Goal: Information Seeking & Learning: Find specific fact

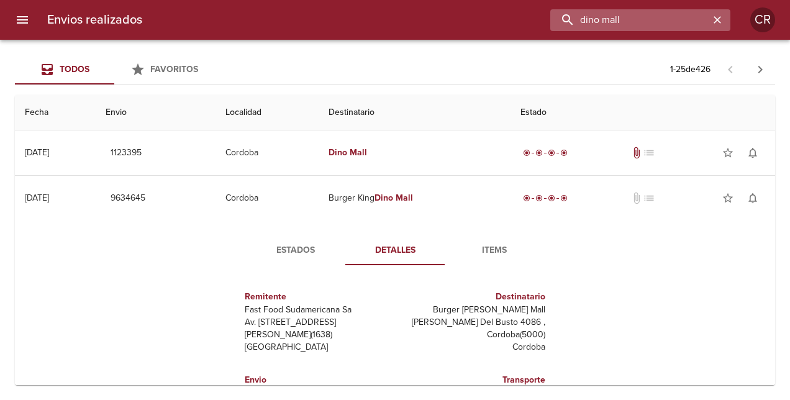
click at [677, 21] on input "dino mall" at bounding box center [629, 20] width 159 height 22
click at [719, 20] on icon "button" at bounding box center [717, 20] width 12 height 12
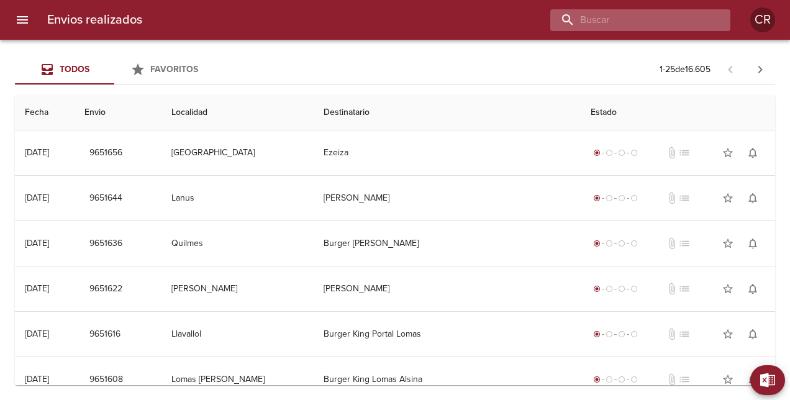
click at [668, 24] on input "buscar" at bounding box center [629, 20] width 159 height 22
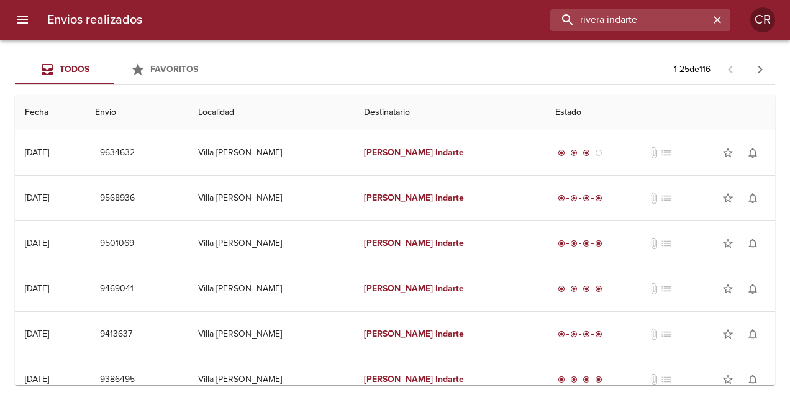
drag, startPoint x: 678, startPoint y: 16, endPoint x: 474, endPoint y: 17, distance: 203.7
click at [474, 17] on div "rivera indarte" at bounding box center [441, 20] width 578 height 22
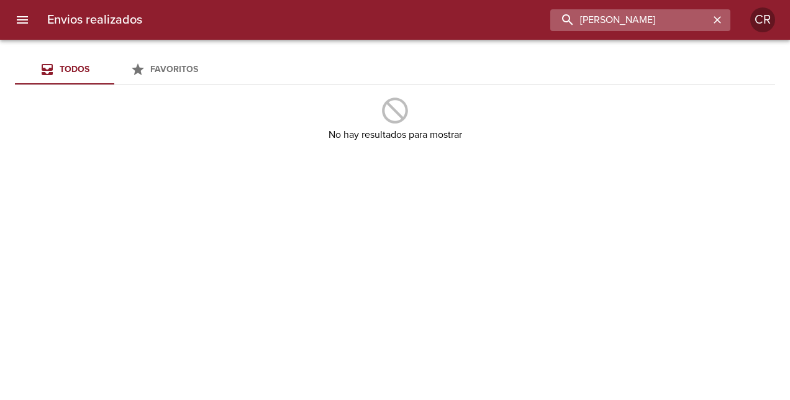
click at [653, 22] on input "[PERSON_NAME]" at bounding box center [629, 20] width 159 height 22
type input "[PERSON_NAME]"
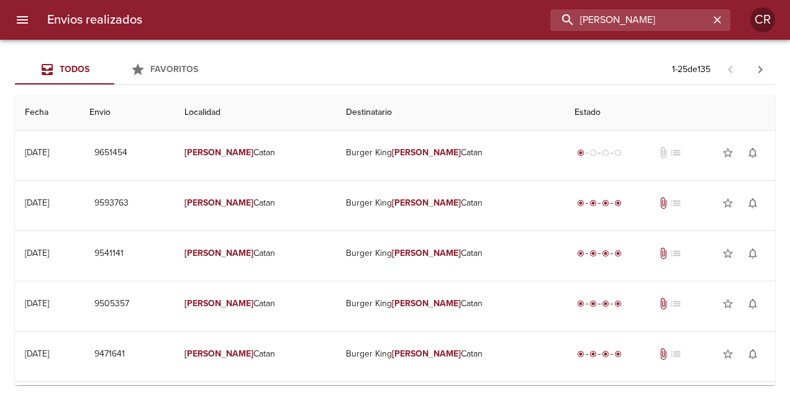
drag, startPoint x: 674, startPoint y: 14, endPoint x: 492, endPoint y: 13, distance: 182.0
click at [488, 10] on div "[PERSON_NAME]" at bounding box center [441, 20] width 578 height 22
type input "ezeiza"
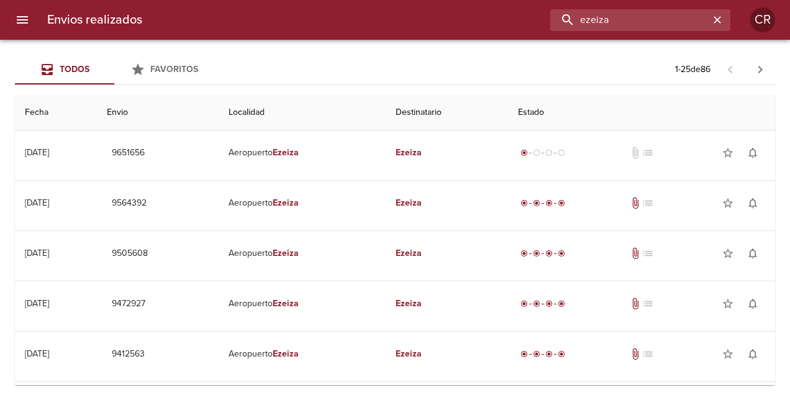
drag, startPoint x: 634, startPoint y: 23, endPoint x: 393, endPoint y: -9, distance: 243.7
click at [393, 0] on html "Envios realizados ezeiza CR Todos Favoritos 1 - 25 de 86 Fecha Envio Localidad …" at bounding box center [395, 0] width 790 height 0
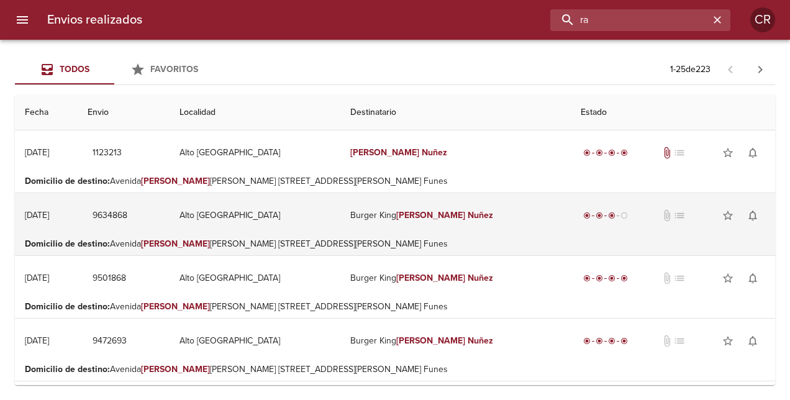
type input "r"
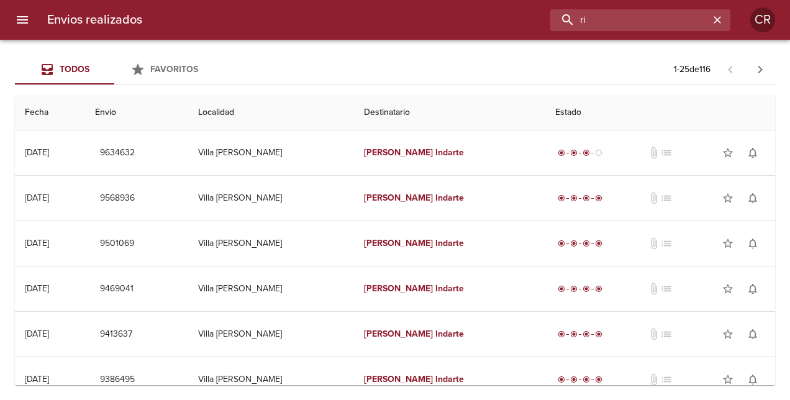
type input "r"
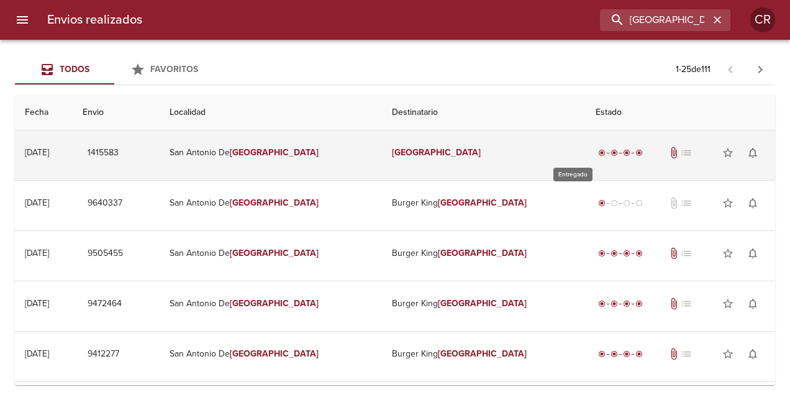
click at [611, 154] on span "radio_button_checked" at bounding box center [614, 152] width 7 height 7
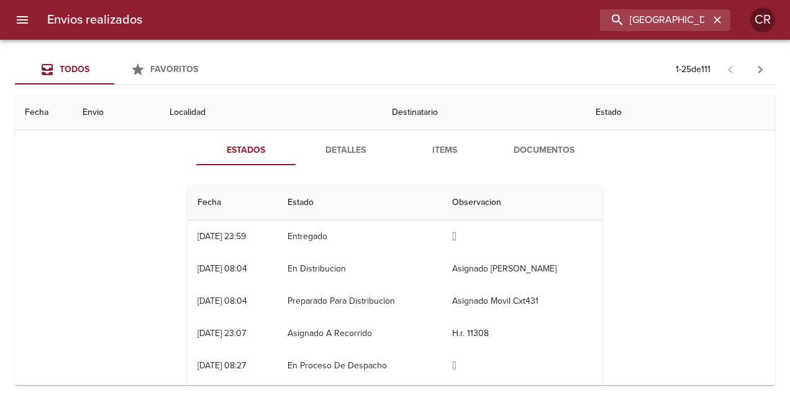
scroll to position [62, 0]
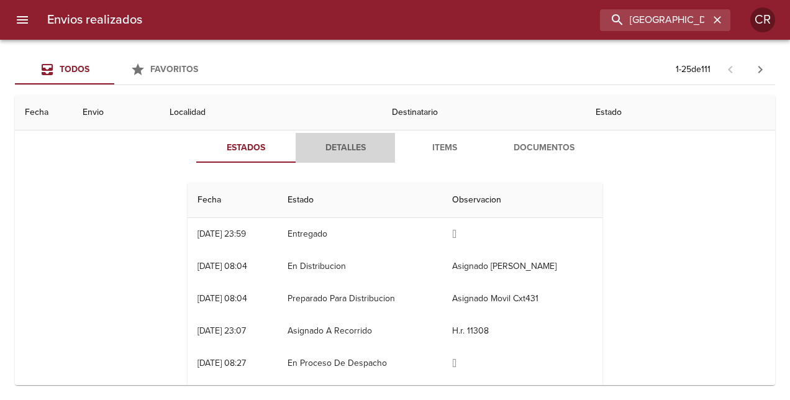
click at [339, 145] on span "Detalles" at bounding box center [345, 148] width 84 height 16
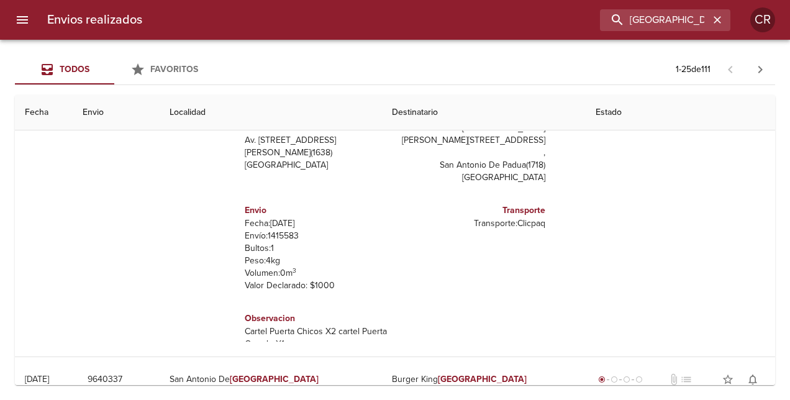
scroll to position [0, 0]
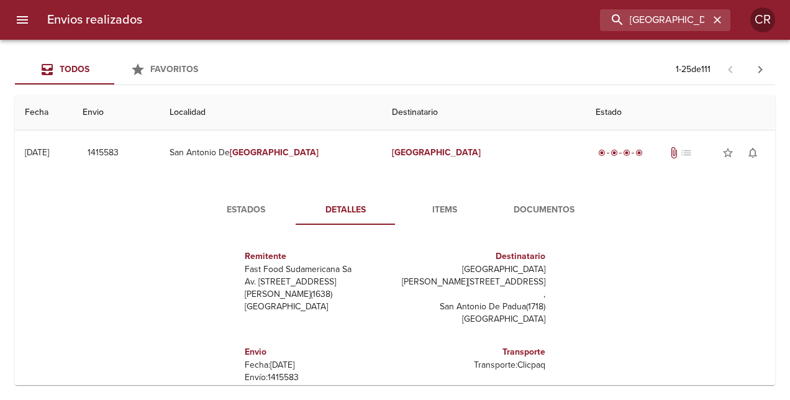
click at [398, 119] on th "Destinatario" at bounding box center [484, 112] width 204 height 35
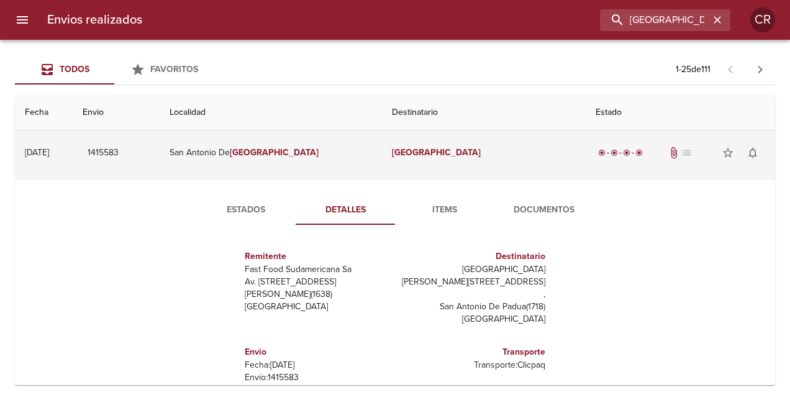
click at [275, 148] on td "San [PERSON_NAME]" at bounding box center [271, 152] width 222 height 45
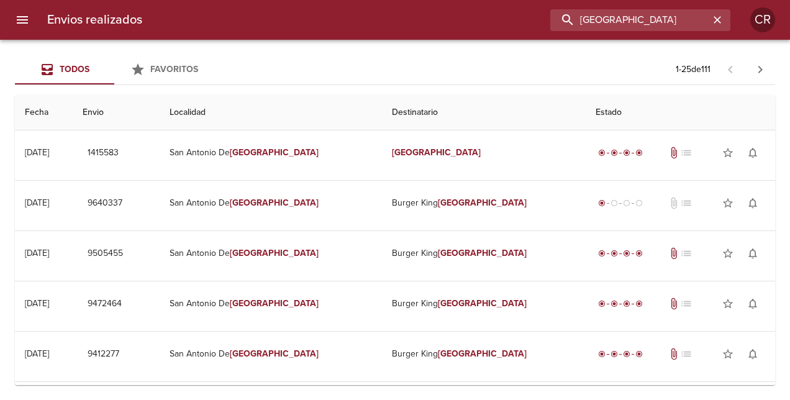
drag, startPoint x: 665, startPoint y: 20, endPoint x: 510, endPoint y: 4, distance: 155.6
click at [481, 16] on div "[GEOGRAPHIC_DATA]" at bounding box center [441, 20] width 578 height 22
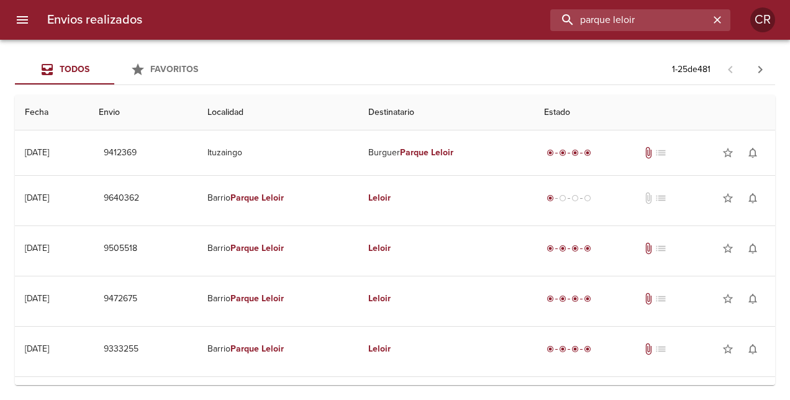
drag, startPoint x: 660, startPoint y: 21, endPoint x: 472, endPoint y: 12, distance: 188.4
click at [472, 12] on div "parque leloir" at bounding box center [441, 20] width 578 height 22
type input "mitre [PERSON_NAME]"
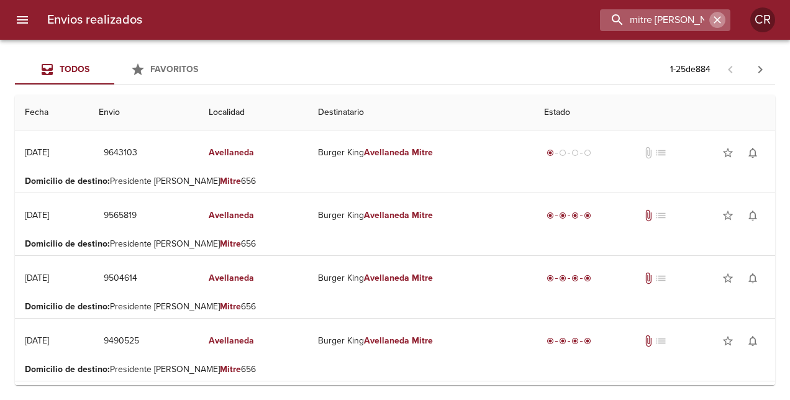
click at [715, 17] on icon "button" at bounding box center [717, 20] width 12 height 12
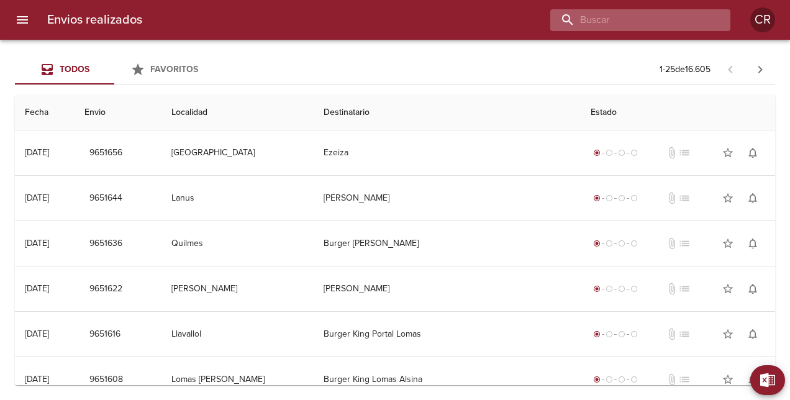
click at [696, 11] on input "buscar" at bounding box center [629, 20] width 159 height 22
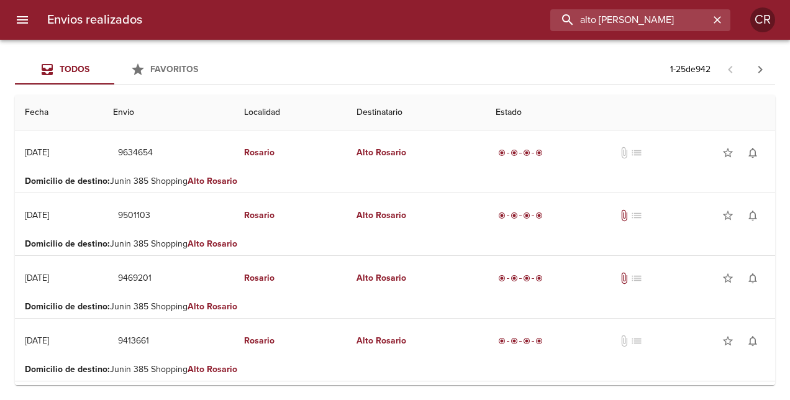
drag, startPoint x: 670, startPoint y: 24, endPoint x: 489, endPoint y: 24, distance: 180.1
click at [489, 24] on div "alto [PERSON_NAME]" at bounding box center [441, 20] width 578 height 22
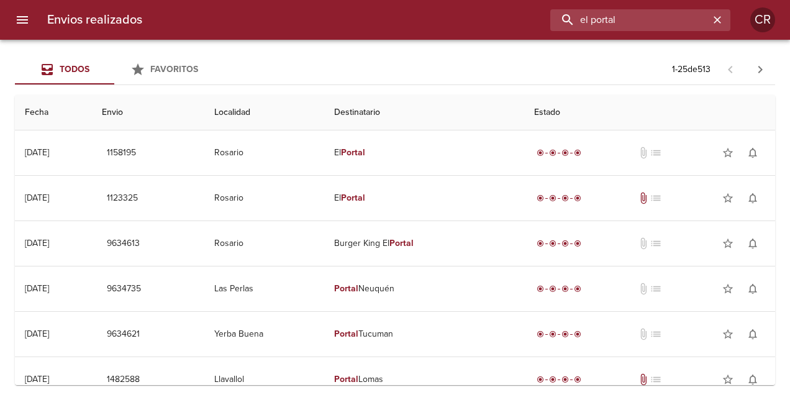
drag, startPoint x: 643, startPoint y: 19, endPoint x: 435, endPoint y: 19, distance: 207.4
click at [435, 19] on div "el portal" at bounding box center [441, 20] width 578 height 22
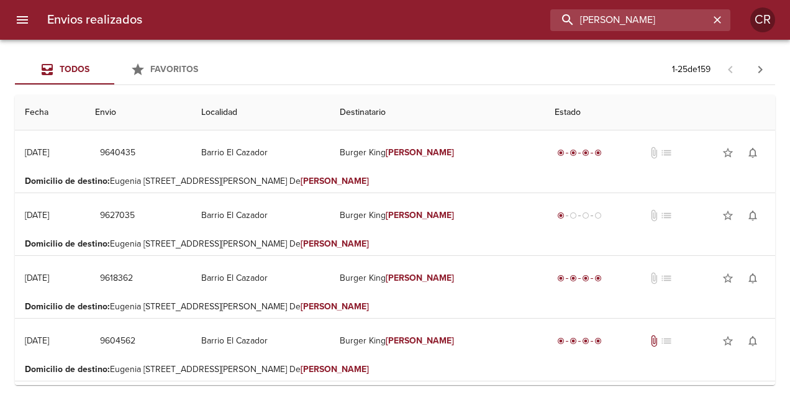
drag, startPoint x: 630, startPoint y: 19, endPoint x: 502, endPoint y: 19, distance: 127.9
click at [502, 19] on div "[PERSON_NAME]" at bounding box center [441, 20] width 578 height 22
type input "independencia"
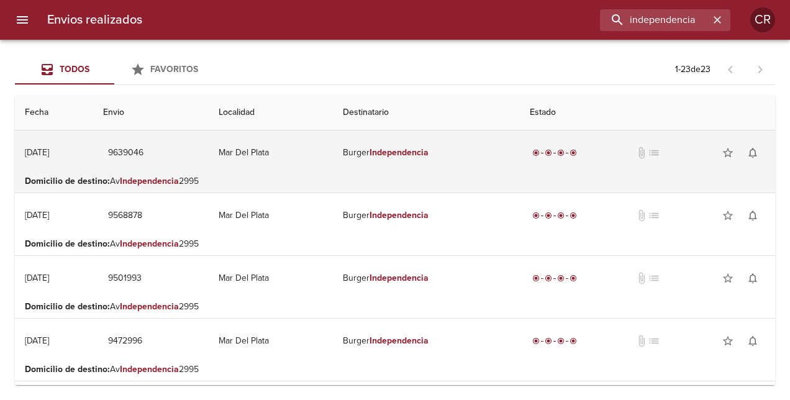
click at [388, 157] on em "Independencia" at bounding box center [399, 152] width 59 height 11
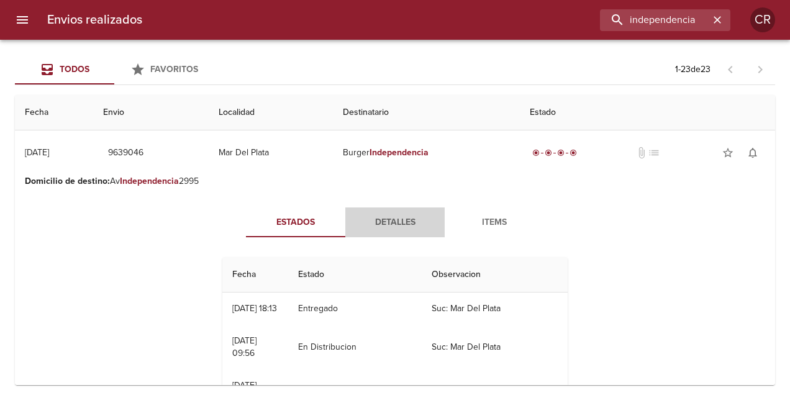
click at [386, 226] on span "Detalles" at bounding box center [395, 223] width 84 height 16
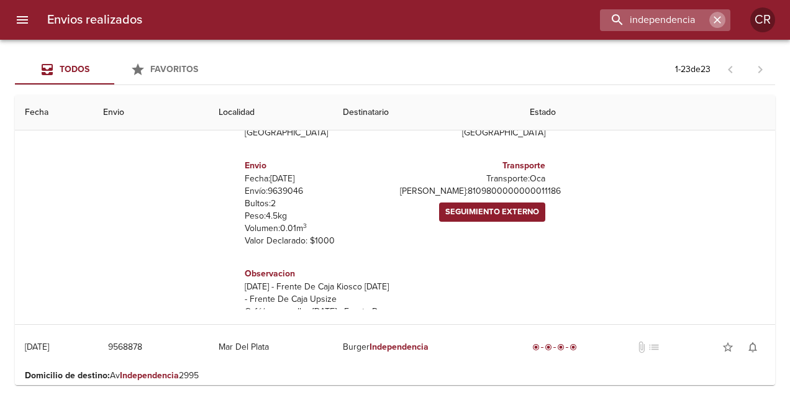
click at [711, 17] on icon "button" at bounding box center [717, 20] width 12 height 12
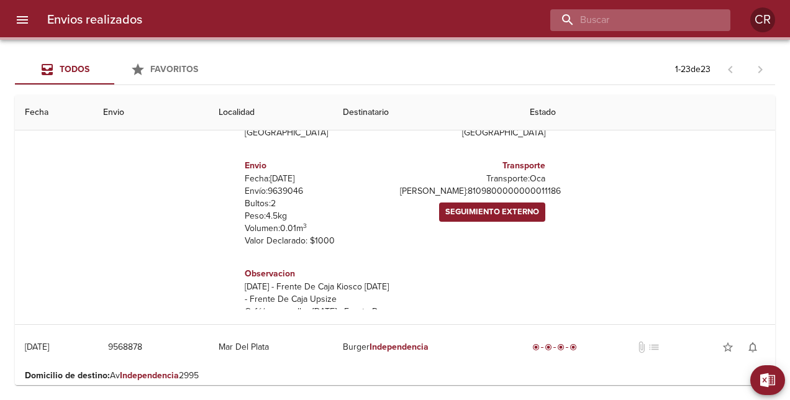
drag, startPoint x: 676, startPoint y: 25, endPoint x: 682, endPoint y: 17, distance: 9.7
click at [675, 25] on input "buscar" at bounding box center [629, 20] width 159 height 22
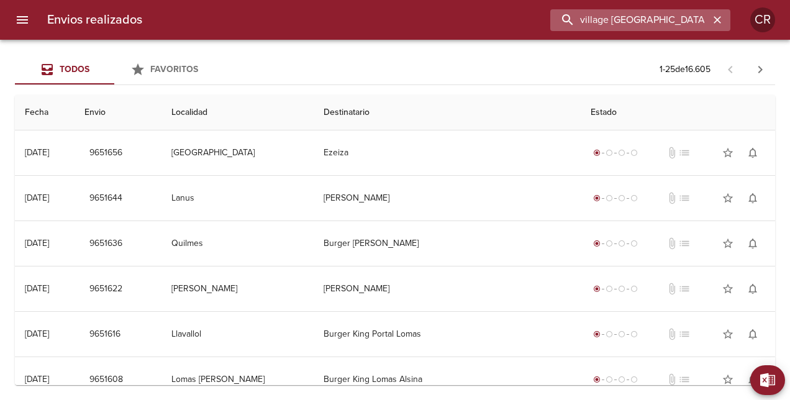
type input "village [GEOGRAPHIC_DATA]"
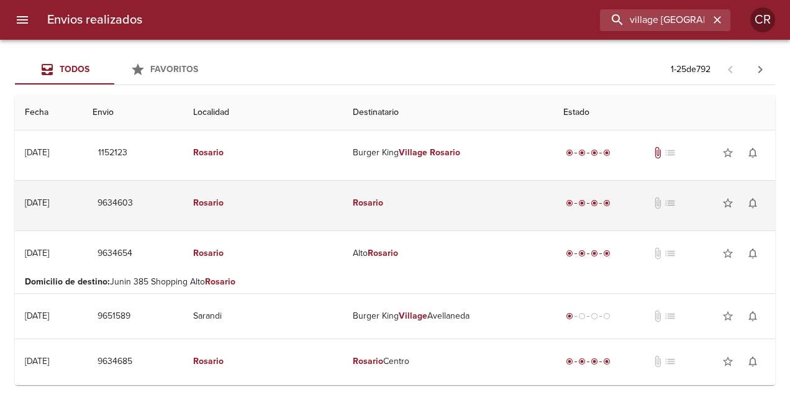
click at [353, 207] on em "Rosario" at bounding box center [368, 203] width 30 height 11
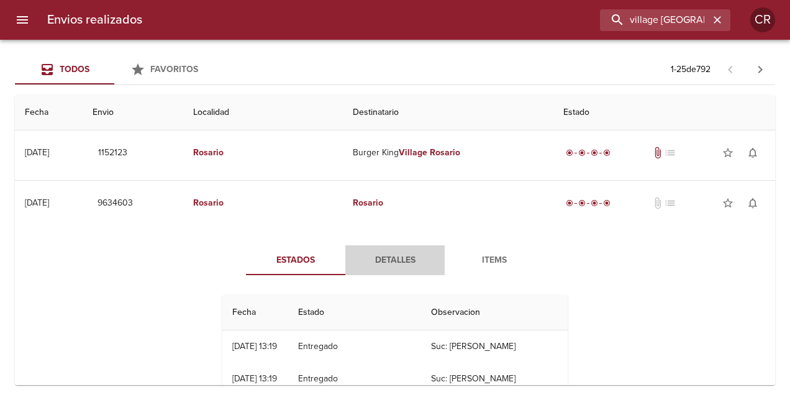
click at [397, 262] on span "Detalles" at bounding box center [395, 261] width 84 height 16
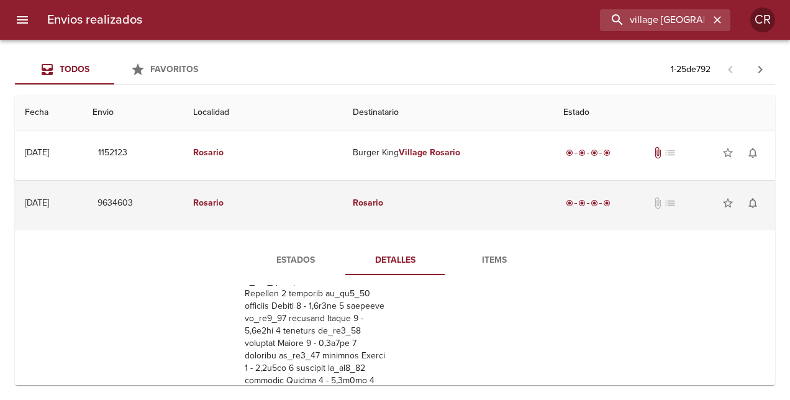
click at [183, 202] on td "9634603" at bounding box center [133, 203] width 101 height 45
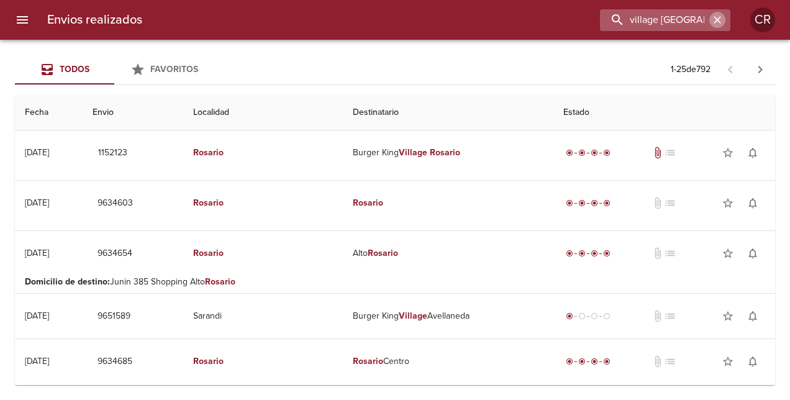
click at [724, 20] on button "button" at bounding box center [717, 20] width 16 height 16
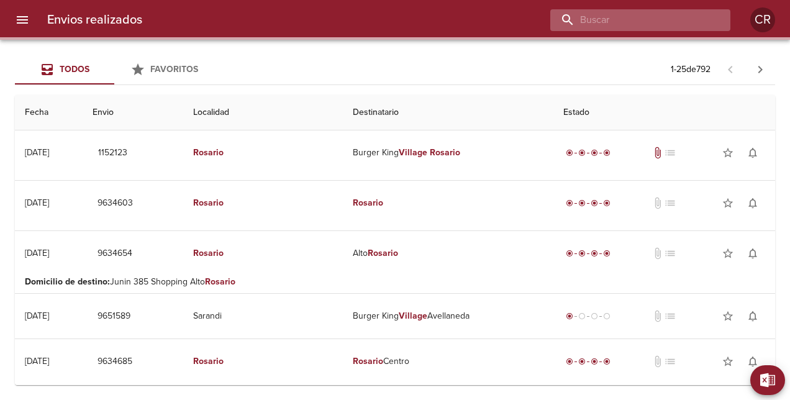
click at [689, 17] on input "buscar" at bounding box center [629, 20] width 159 height 22
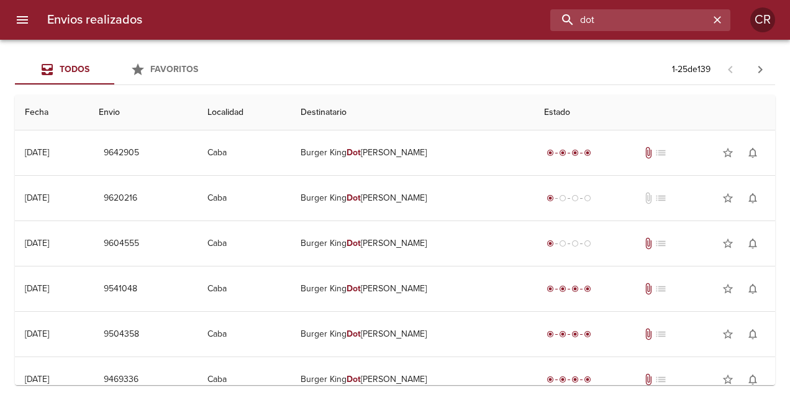
drag, startPoint x: 604, startPoint y: 20, endPoint x: 579, endPoint y: 2, distance: 31.1
click at [525, 12] on div "dot" at bounding box center [441, 20] width 578 height 22
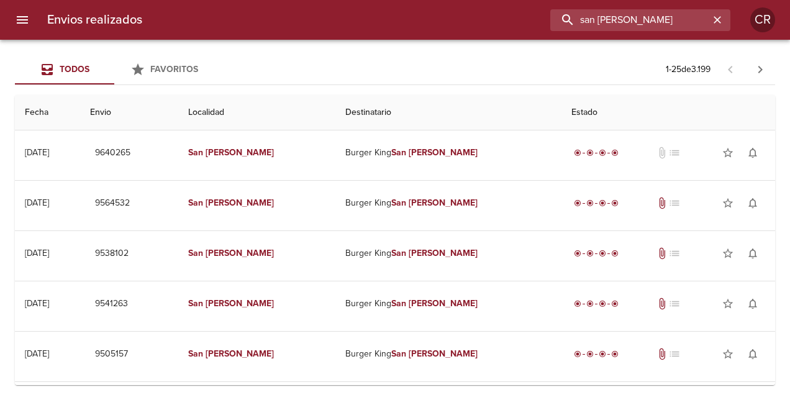
drag, startPoint x: 647, startPoint y: 22, endPoint x: 487, endPoint y: 10, distance: 160.7
click at [488, 12] on div "san [PERSON_NAME]" at bounding box center [441, 20] width 578 height 22
drag, startPoint x: 642, startPoint y: 18, endPoint x: 465, endPoint y: 14, distance: 176.4
click at [465, 14] on div "[DATE][PERSON_NAME]" at bounding box center [441, 20] width 578 height 22
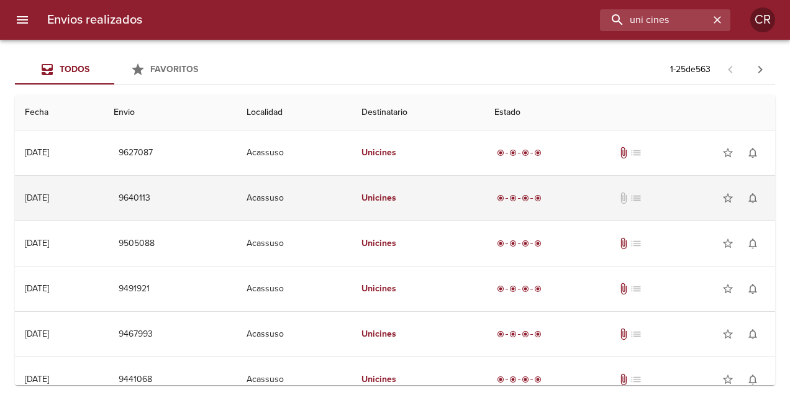
click at [206, 197] on td "9640113" at bounding box center [170, 198] width 133 height 45
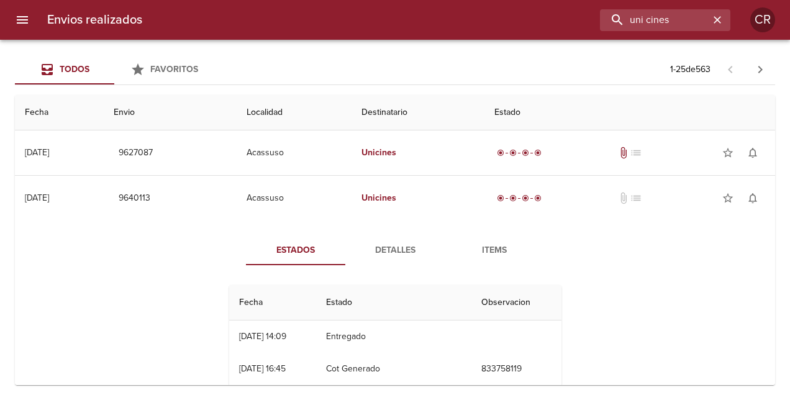
click at [402, 254] on span "Detalles" at bounding box center [395, 251] width 84 height 16
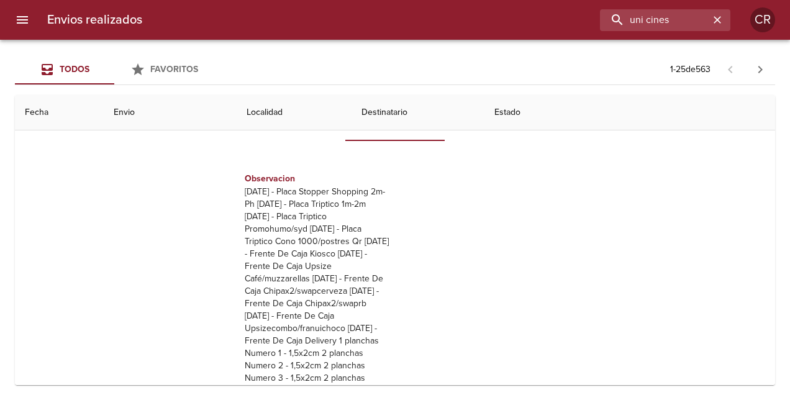
scroll to position [56, 0]
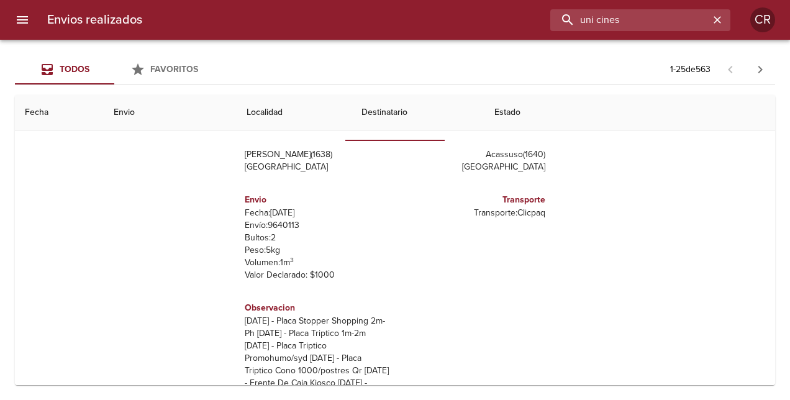
drag, startPoint x: 663, startPoint y: 22, endPoint x: 526, endPoint y: 32, distance: 137.6
click at [526, 32] on div "Envios realizados uni cines CR" at bounding box center [395, 20] width 790 height 40
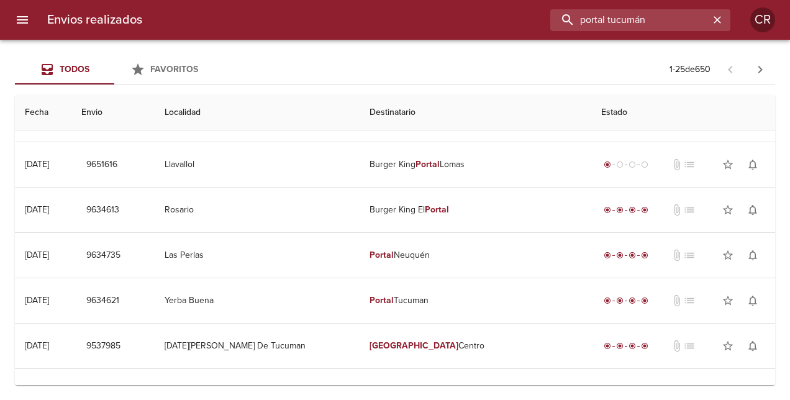
scroll to position [0, 0]
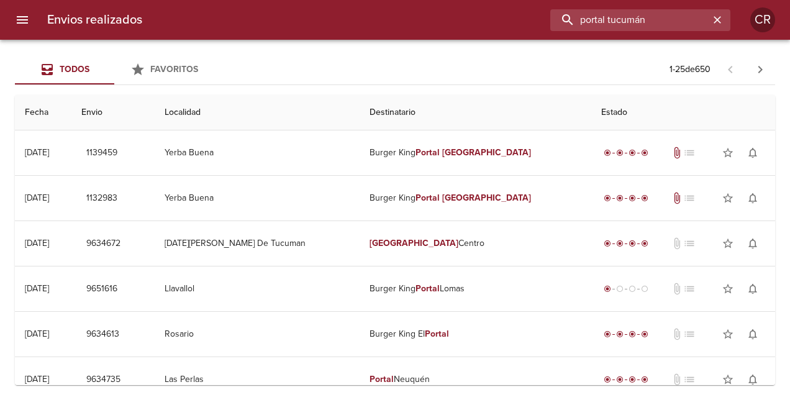
drag, startPoint x: 660, startPoint y: 21, endPoint x: 514, endPoint y: 21, distance: 146.6
click at [514, 21] on div "portal tucumán" at bounding box center [441, 20] width 578 height 22
drag, startPoint x: 611, startPoint y: 19, endPoint x: 719, endPoint y: 39, distance: 109.3
click at [711, 32] on div "Envios realizados portal [GEOGRAPHIC_DATA] CR" at bounding box center [395, 20] width 790 height 40
type input "portal tucuman"
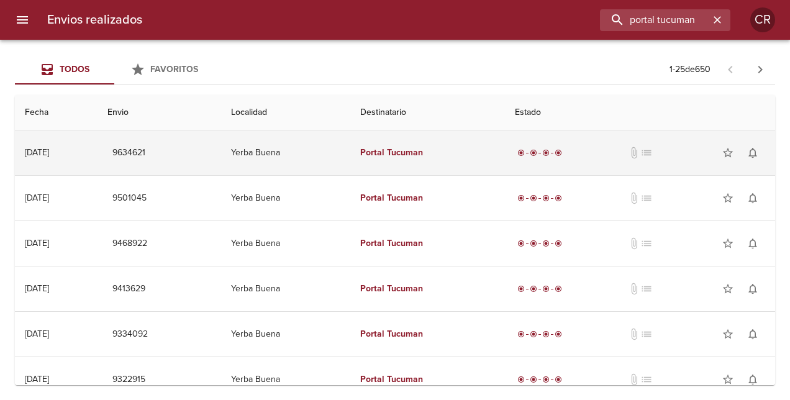
click at [421, 152] on em "Tucuman" at bounding box center [405, 152] width 36 height 11
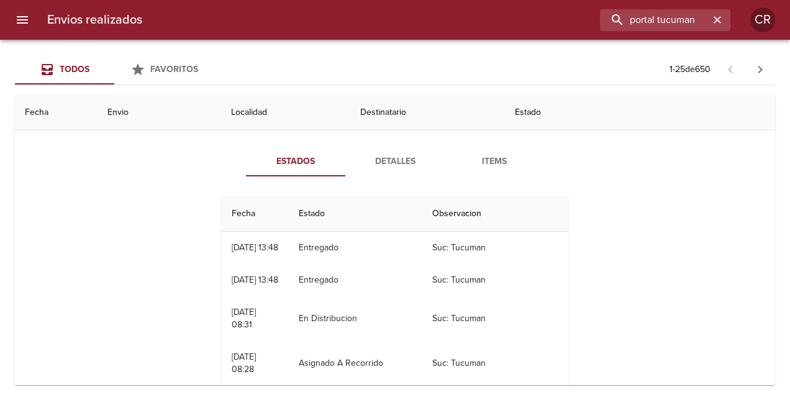
scroll to position [62, 0]
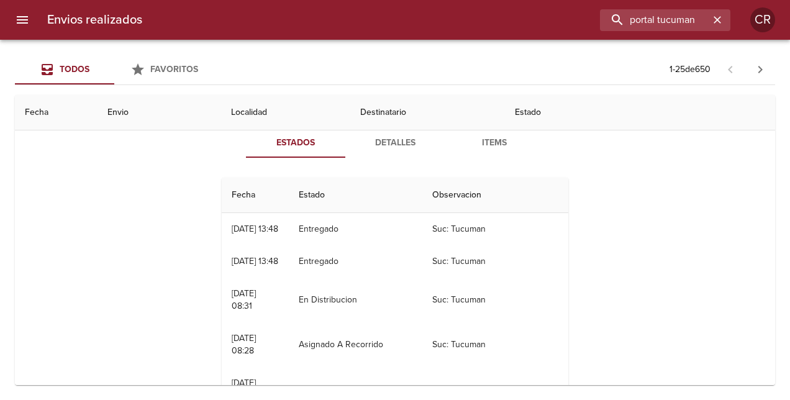
click at [396, 143] on span "Detalles" at bounding box center [395, 143] width 84 height 16
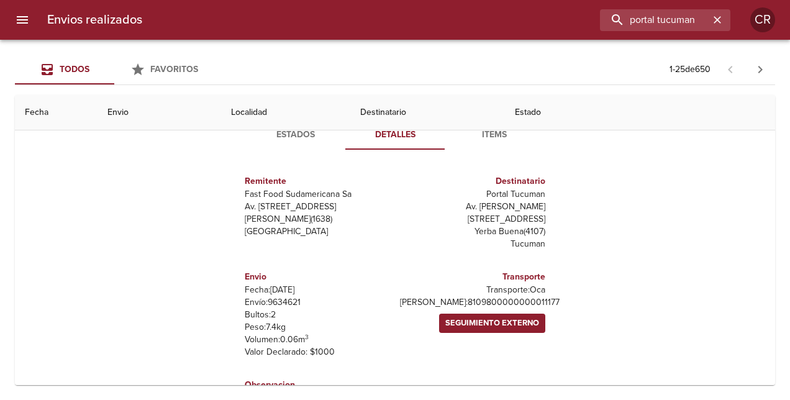
scroll to position [0, 0]
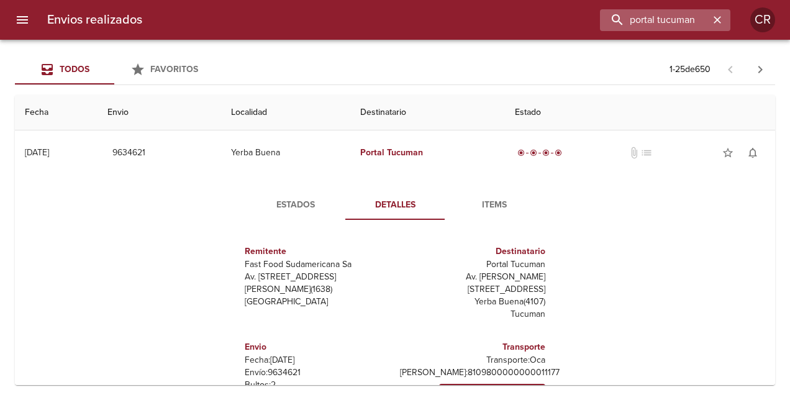
click at [722, 20] on icon "button" at bounding box center [717, 20] width 12 height 12
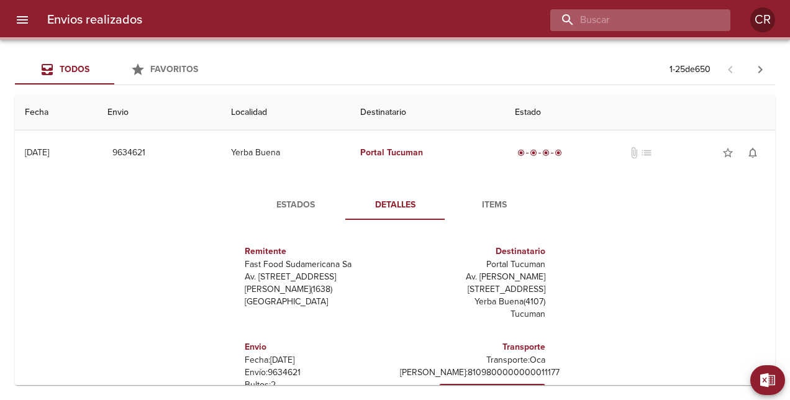
click at [698, 21] on input "buscar" at bounding box center [629, 20] width 159 height 22
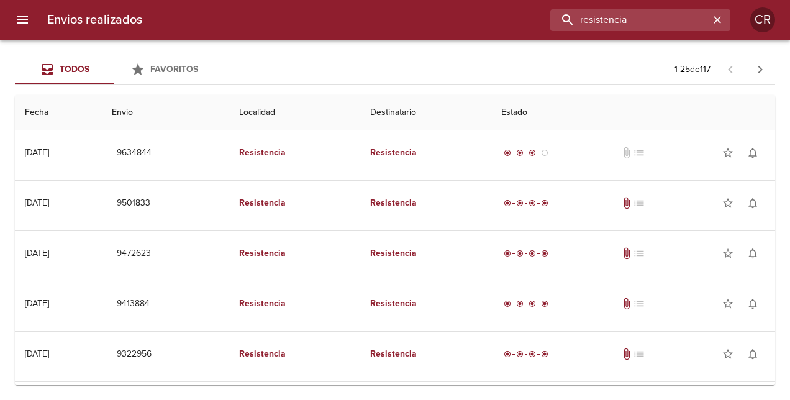
drag, startPoint x: 642, startPoint y: 21, endPoint x: 481, endPoint y: 22, distance: 161.5
click at [481, 22] on div "resistencia" at bounding box center [441, 20] width 578 height 22
click at [653, 16] on input "resistencia" at bounding box center [629, 20] width 159 height 22
drag, startPoint x: 648, startPoint y: 24, endPoint x: 490, endPoint y: 24, distance: 157.8
click at [496, 24] on div "resistencia" at bounding box center [441, 20] width 578 height 22
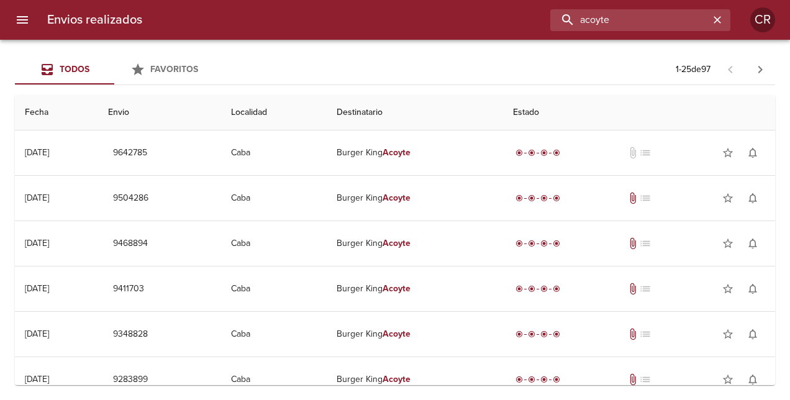
drag, startPoint x: 634, startPoint y: 21, endPoint x: 488, endPoint y: 21, distance: 146.0
click at [488, 21] on div "acoyte" at bounding box center [441, 20] width 578 height 22
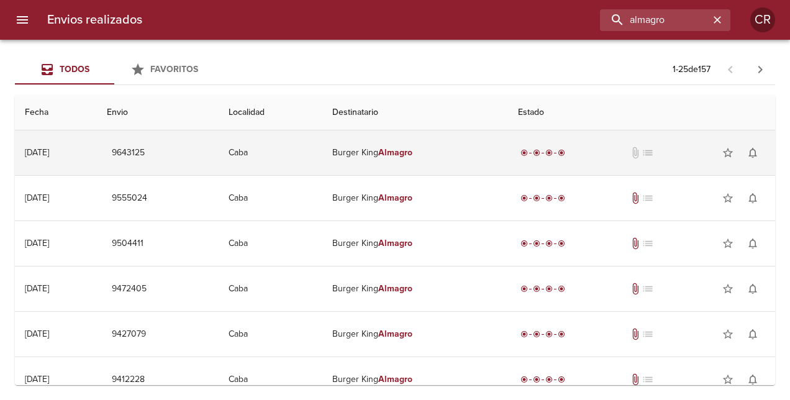
click at [89, 145] on td "[DATE] [DATE]" at bounding box center [56, 152] width 82 height 45
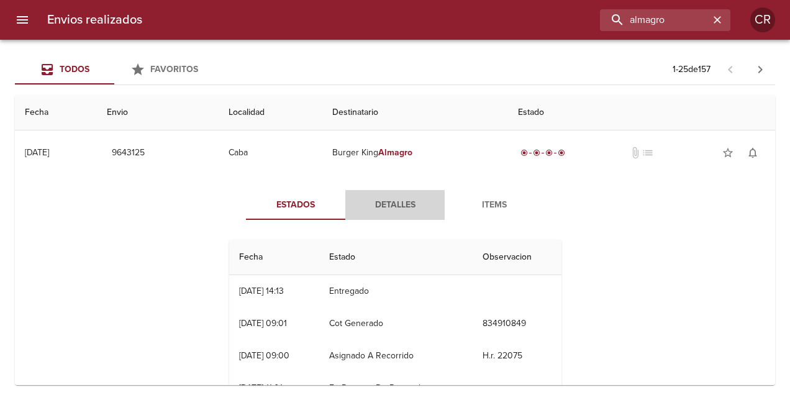
click at [394, 204] on span "Detalles" at bounding box center [395, 206] width 84 height 16
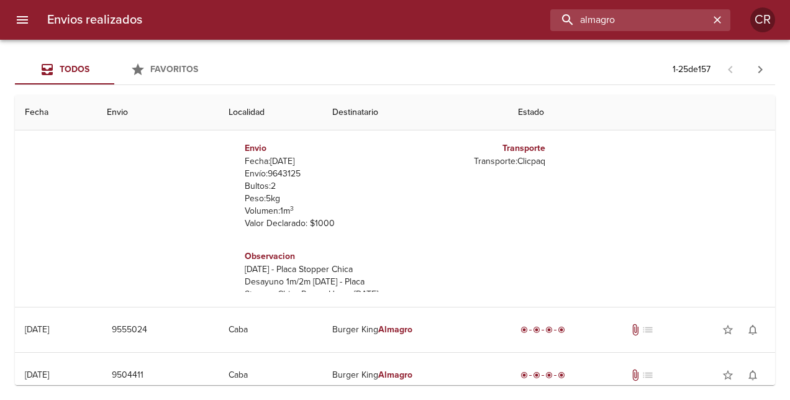
drag, startPoint x: 688, startPoint y: 21, endPoint x: 539, endPoint y: 16, distance: 149.1
click at [533, 21] on div "almagro" at bounding box center [441, 20] width 578 height 22
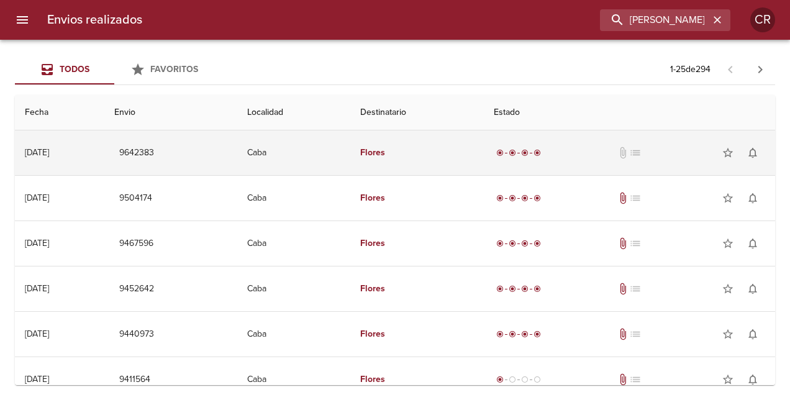
click at [409, 153] on td "Flores" at bounding box center [416, 152] width 133 height 45
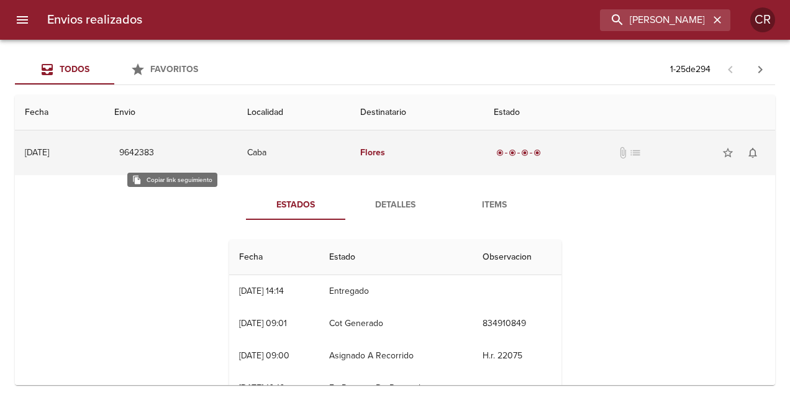
click at [154, 153] on span "9642383" at bounding box center [136, 153] width 35 height 16
click at [235, 146] on td "9642383" at bounding box center [170, 152] width 133 height 45
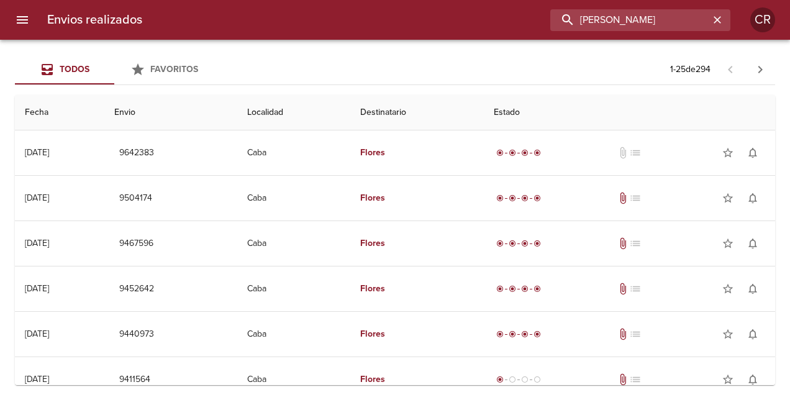
drag, startPoint x: 672, startPoint y: 19, endPoint x: 559, endPoint y: 19, distance: 113.0
click at [559, 19] on input "[PERSON_NAME]" at bounding box center [629, 20] width 159 height 22
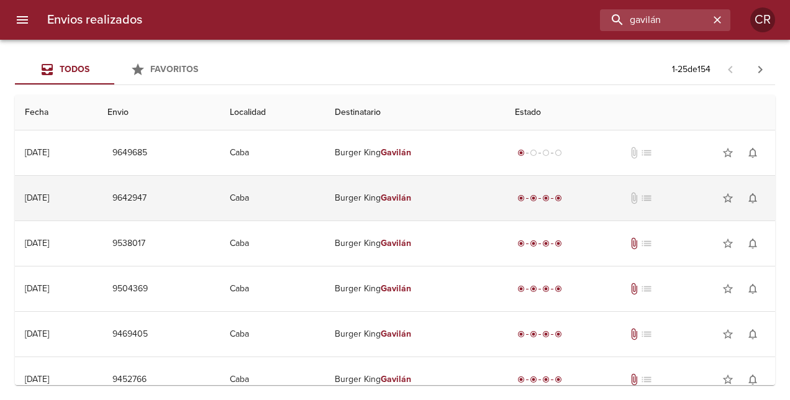
click at [190, 196] on td "9642947" at bounding box center [159, 198] width 122 height 45
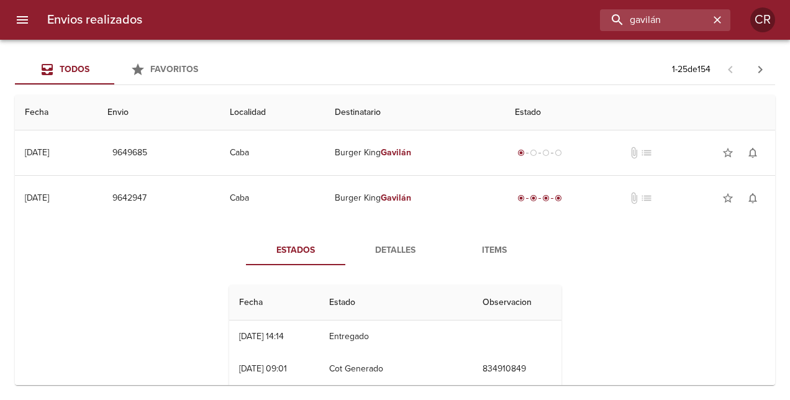
click at [399, 247] on span "Detalles" at bounding box center [395, 251] width 84 height 16
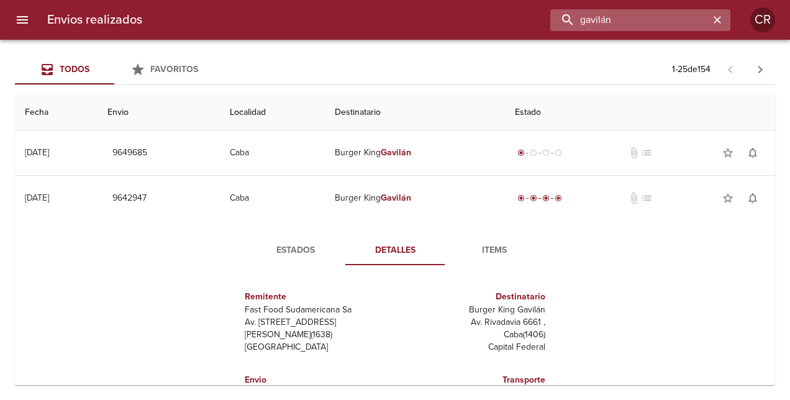
drag, startPoint x: 667, startPoint y: 20, endPoint x: 579, endPoint y: 19, distance: 88.2
click at [579, 19] on input "gavilán" at bounding box center [629, 20] width 159 height 22
type input "[PERSON_NAME]"
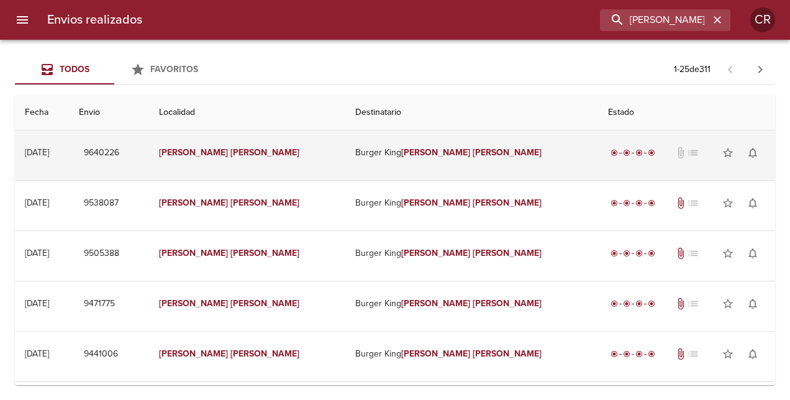
click at [375, 149] on td "Burger King [PERSON_NAME]" at bounding box center [471, 152] width 253 height 45
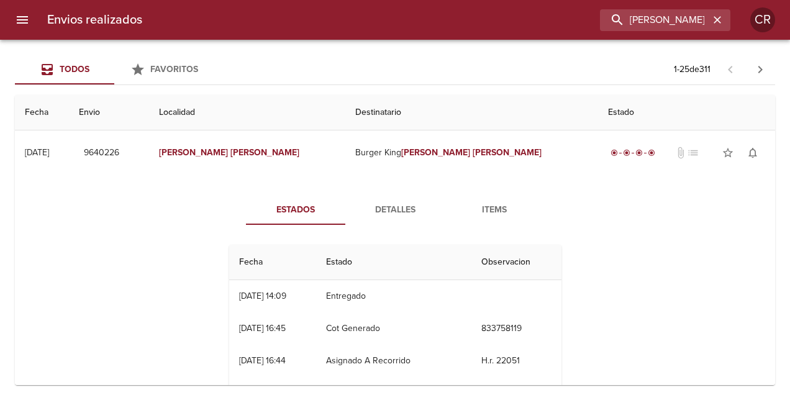
click at [381, 207] on span "Detalles" at bounding box center [395, 210] width 84 height 16
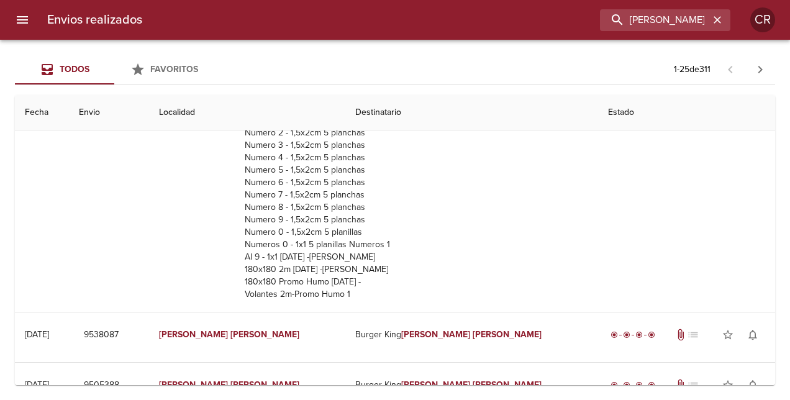
scroll to position [255, 0]
drag, startPoint x: 685, startPoint y: 20, endPoint x: 586, endPoint y: 19, distance: 99.4
click at [586, 19] on input "[PERSON_NAME]" at bounding box center [629, 20] width 159 height 22
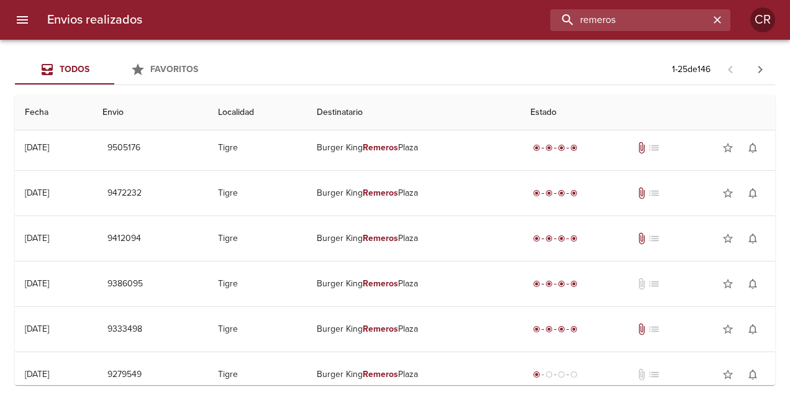
scroll to position [0, 0]
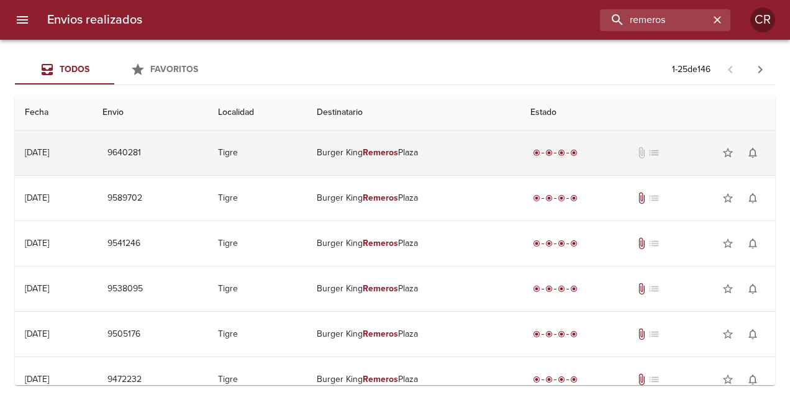
click at [431, 144] on td "Burger King Remeros Plaza" at bounding box center [414, 152] width 214 height 45
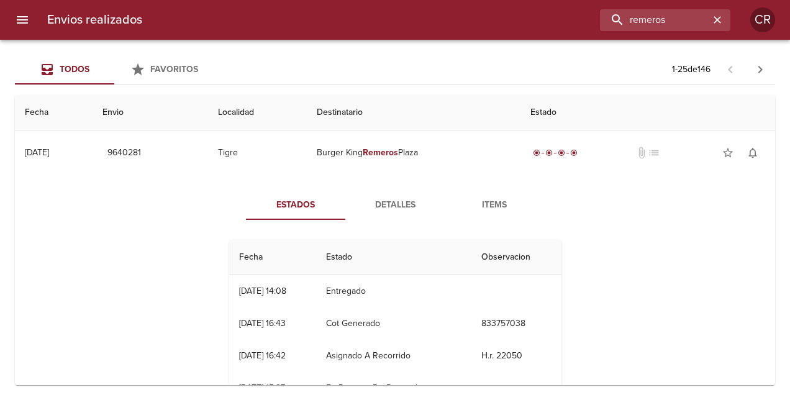
click at [406, 209] on span "Detalles" at bounding box center [395, 206] width 84 height 16
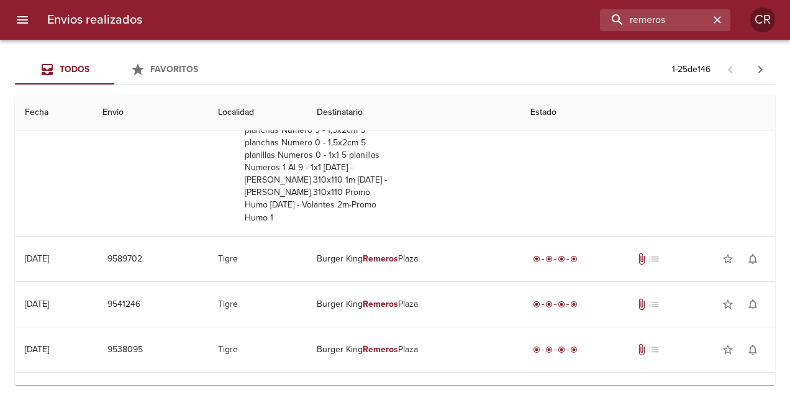
scroll to position [311, 0]
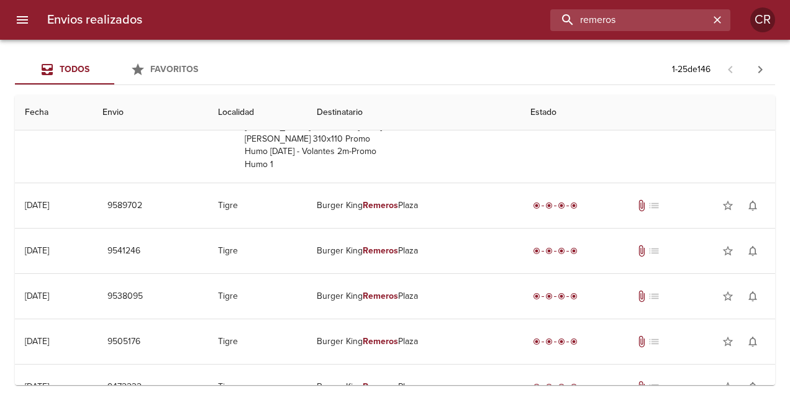
drag, startPoint x: 679, startPoint y: 21, endPoint x: 552, endPoint y: 12, distance: 127.6
click at [548, 15] on div "remeros" at bounding box center [441, 20] width 578 height 22
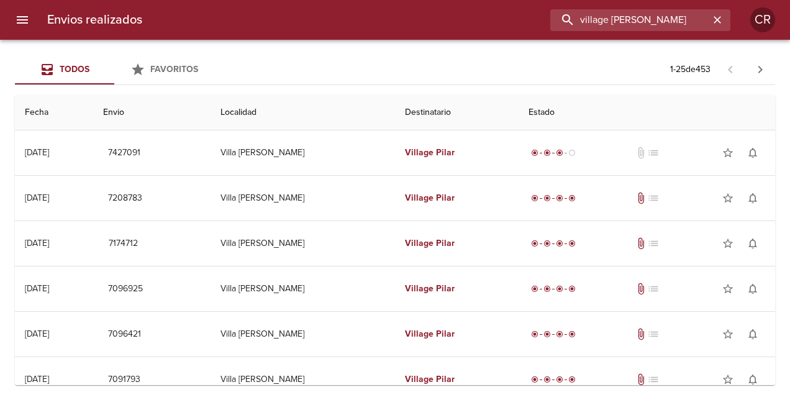
scroll to position [6, 0]
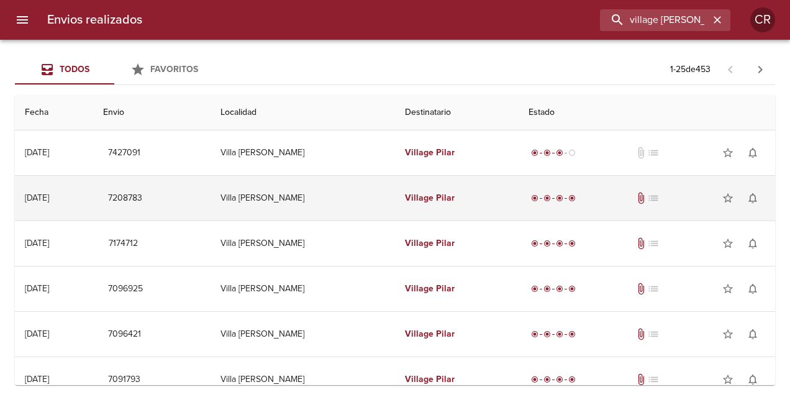
click at [405, 199] on em "Village" at bounding box center [419, 198] width 29 height 11
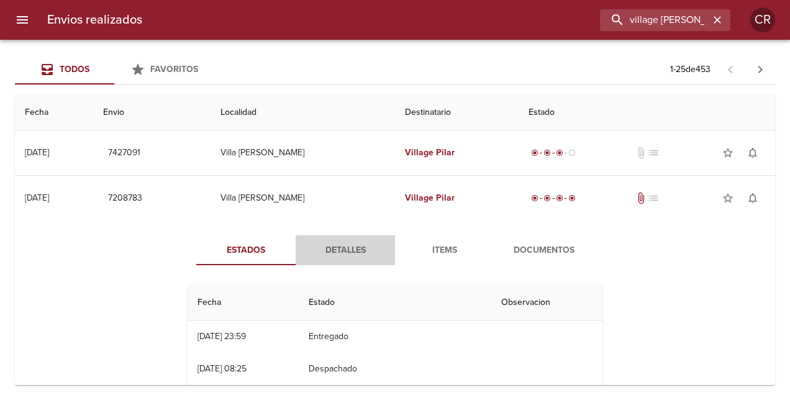
click at [344, 250] on span "Detalles" at bounding box center [345, 251] width 84 height 16
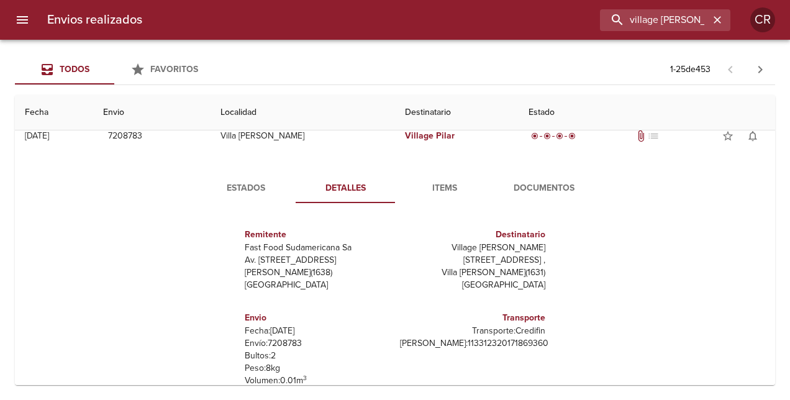
scroll to position [0, 0]
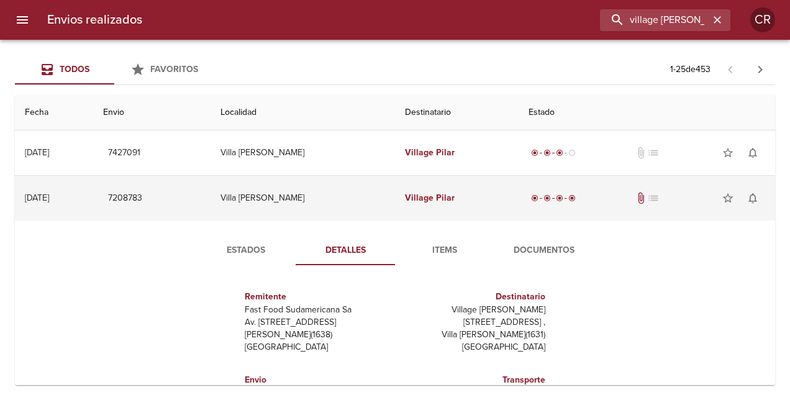
click at [395, 190] on td "Village [PERSON_NAME]" at bounding box center [457, 198] width 124 height 45
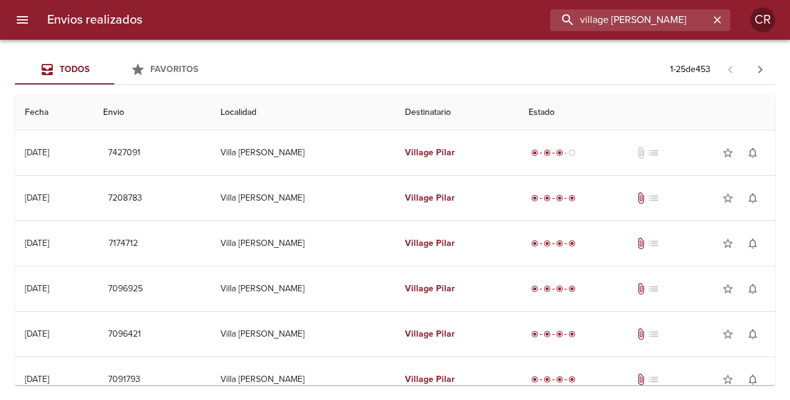
drag, startPoint x: 682, startPoint y: 19, endPoint x: 524, endPoint y: 19, distance: 158.4
click at [524, 19] on div "village [PERSON_NAME]" at bounding box center [441, 20] width 578 height 22
type input "[PERSON_NAME]"
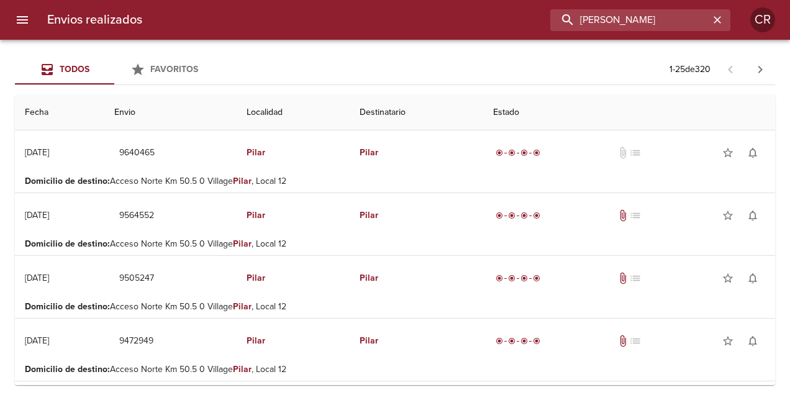
drag, startPoint x: 629, startPoint y: 23, endPoint x: 527, endPoint y: 22, distance: 101.2
click at [527, 22] on div "[PERSON_NAME]" at bounding box center [441, 20] width 578 height 22
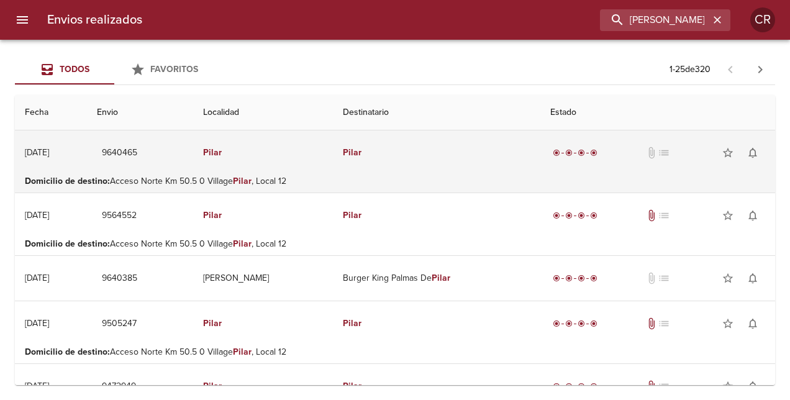
click at [399, 157] on td "Pilar" at bounding box center [436, 152] width 207 height 45
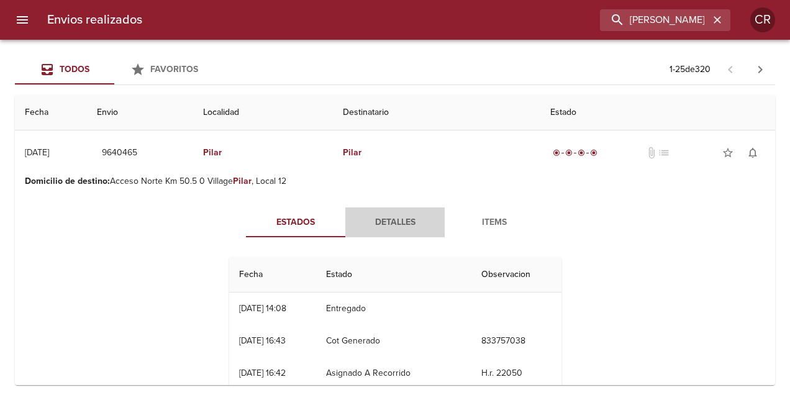
click at [388, 217] on span "Detalles" at bounding box center [395, 223] width 84 height 16
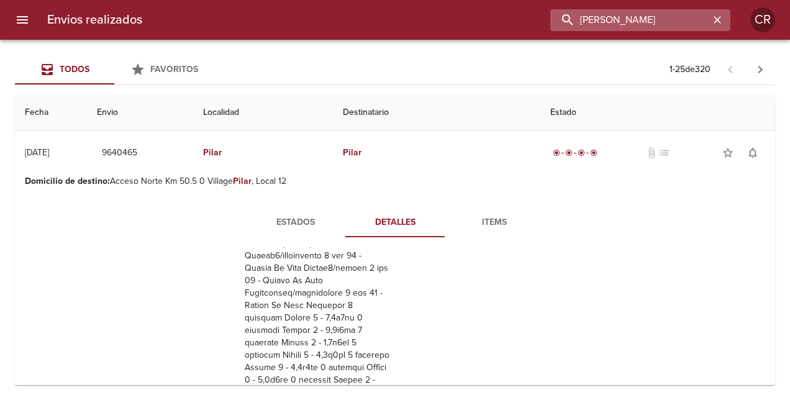
drag, startPoint x: 697, startPoint y: 20, endPoint x: 570, endPoint y: 18, distance: 126.7
click at [545, 18] on div "[PERSON_NAME]" at bounding box center [441, 20] width 578 height 22
type input "[PERSON_NAME]"
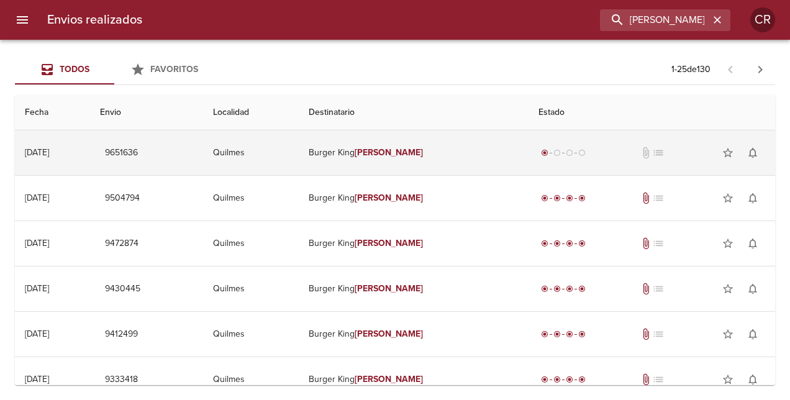
click at [422, 153] on em "[PERSON_NAME]" at bounding box center [389, 152] width 69 height 11
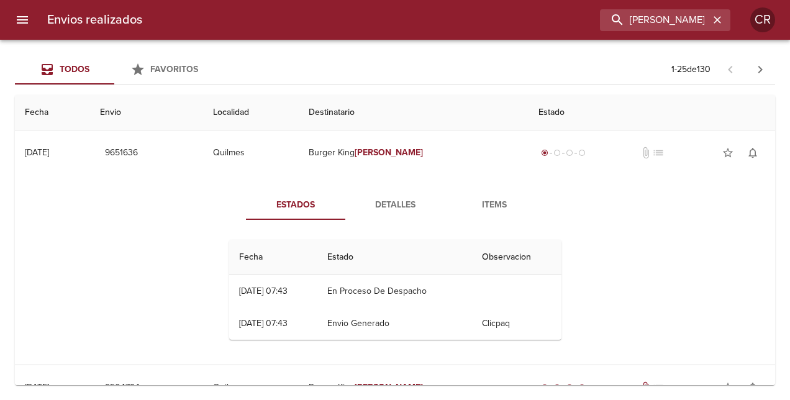
click at [399, 201] on span "Detalles" at bounding box center [395, 206] width 84 height 16
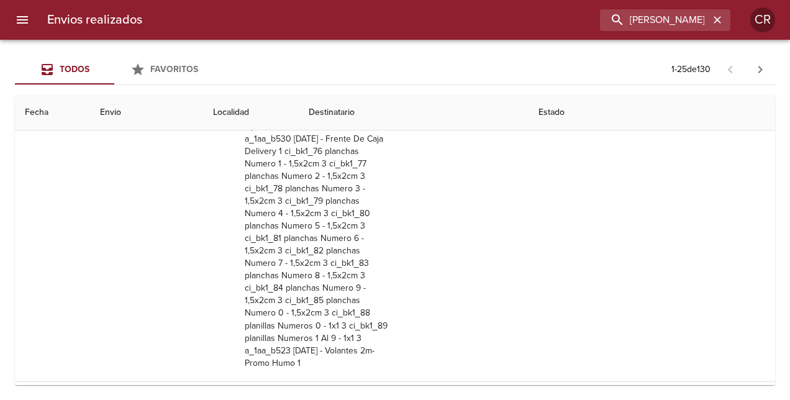
scroll to position [124, 0]
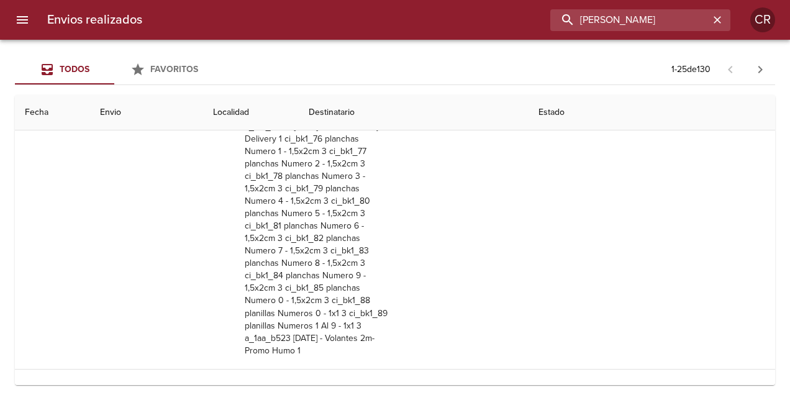
drag, startPoint x: 669, startPoint y: 17, endPoint x: 550, endPoint y: 19, distance: 118.6
click at [550, 19] on div "[PERSON_NAME]" at bounding box center [441, 20] width 578 height 22
click at [379, 71] on div "Todos Favoritos 1 - 25 de 130" at bounding box center [395, 70] width 760 height 30
click at [669, 18] on input "buscar" at bounding box center [629, 20] width 159 height 22
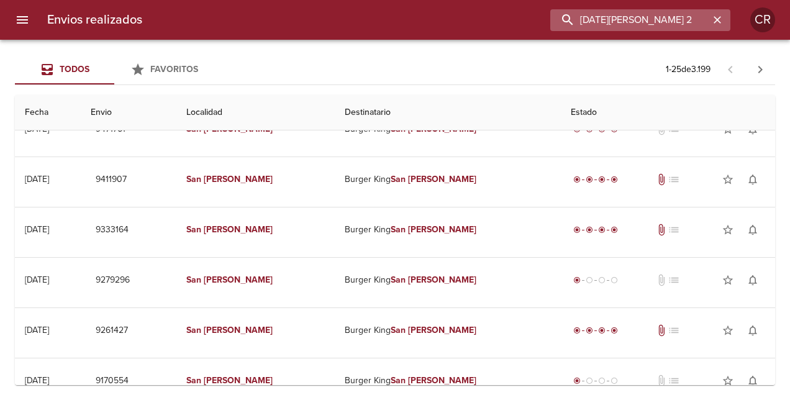
scroll to position [0, 0]
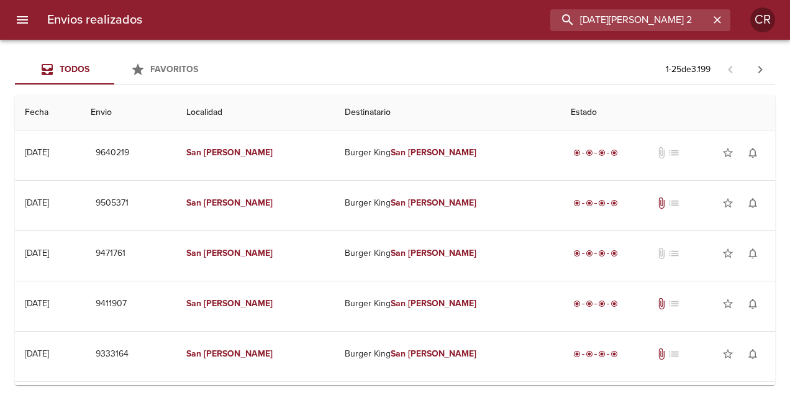
drag, startPoint x: 648, startPoint y: 21, endPoint x: 431, endPoint y: -7, distance: 219.2
click at [431, 0] on html "Envios realizados [DATE][PERSON_NAME] 2 CR Todos Favoritos 1 - 25 de 3.199 Fech…" at bounding box center [395, 0] width 790 height 0
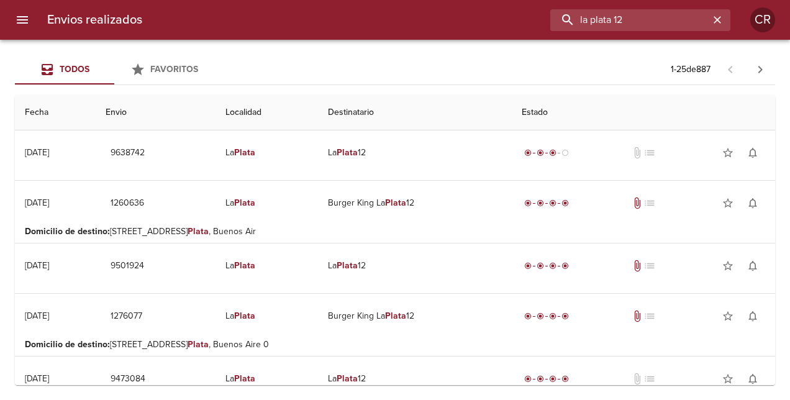
drag, startPoint x: 641, startPoint y: 22, endPoint x: 528, endPoint y: 21, distance: 113.0
click at [528, 21] on div "la plata 12" at bounding box center [441, 20] width 578 height 22
type input "village [GEOGRAPHIC_DATA]"
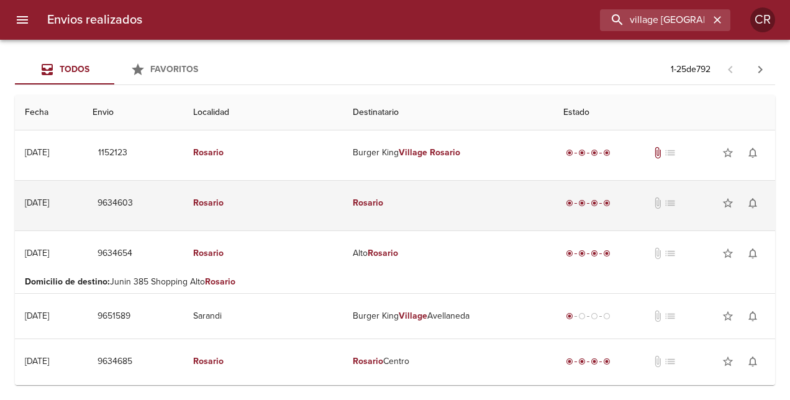
click at [391, 201] on td "Rosario" at bounding box center [448, 203] width 211 height 45
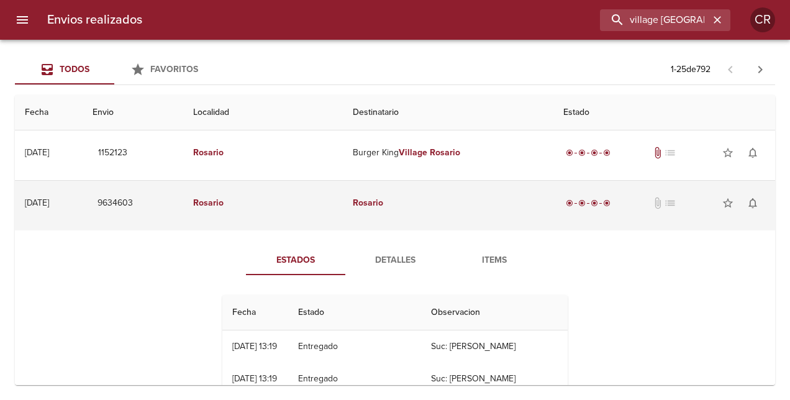
scroll to position [62, 0]
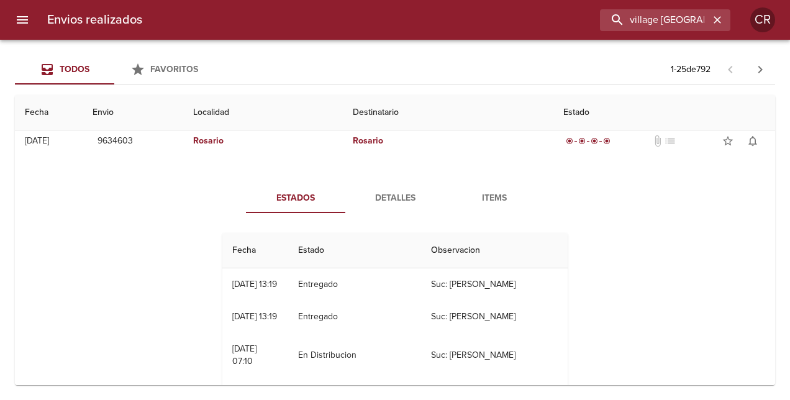
click at [394, 198] on span "Detalles" at bounding box center [395, 199] width 84 height 16
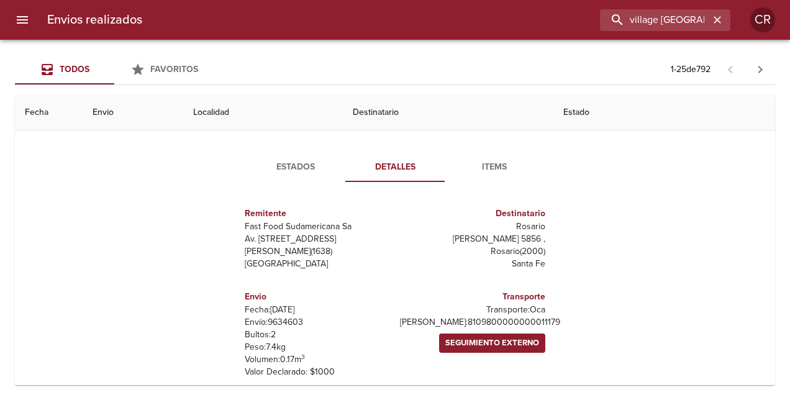
scroll to position [0, 0]
